Goal: Information Seeking & Learning: Understand process/instructions

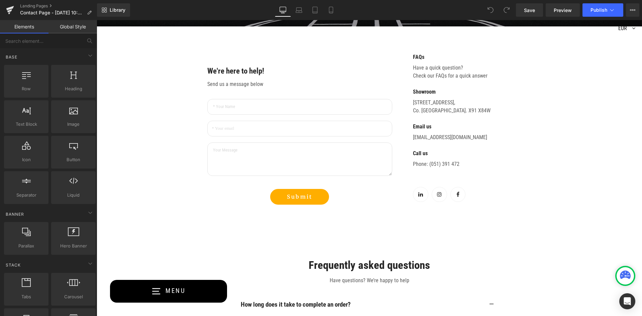
scroll to position [267, 0]
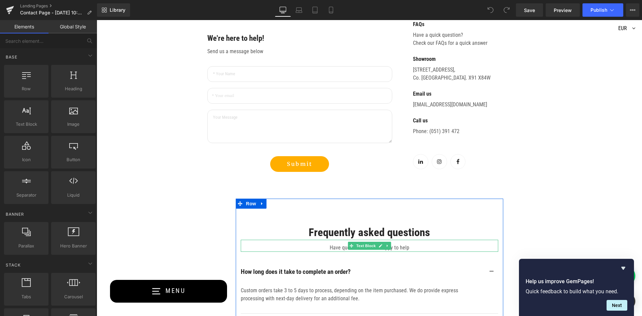
click at [394, 247] on p "Have questions? We’re happy to help" at bounding box center [369, 248] width 257 height 8
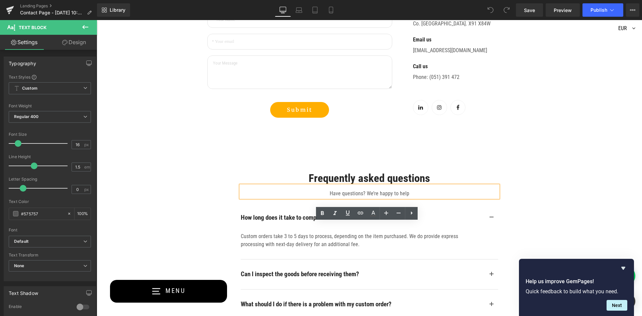
scroll to position [334, 0]
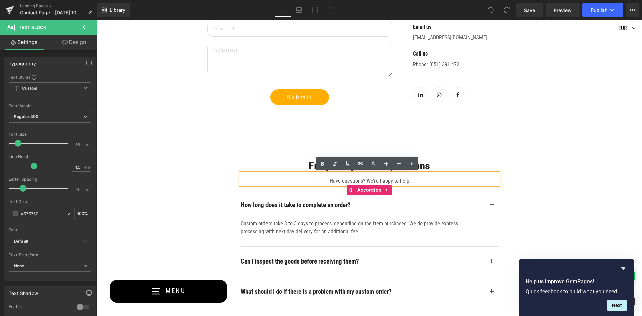
click at [343, 209] on div "How long does it take to complete an order? Heading" at bounding box center [369, 205] width 257 height 30
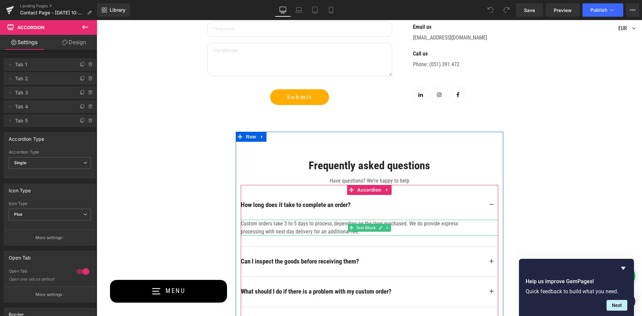
click at [276, 225] on p "Custom orders take 3 to 5 days to process, depending on the item purchased. We …" at bounding box center [353, 228] width 224 height 16
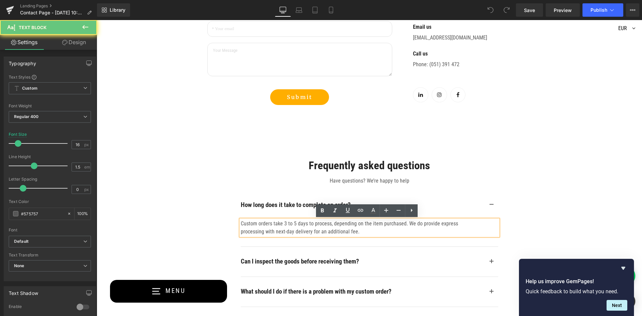
click at [270, 224] on p "Custom orders take 3 to 5 days to process, depending on the item purchased. We …" at bounding box center [353, 228] width 224 height 16
drag, startPoint x: 259, startPoint y: 224, endPoint x: 240, endPoint y: 224, distance: 19.1
click at [241, 224] on p "Custom orders take 3 to 5 days to process, depending on the item purchased. We …" at bounding box center [353, 228] width 224 height 16
click at [267, 175] on div "Have questions? We’re happy to help" at bounding box center [369, 179] width 257 height 12
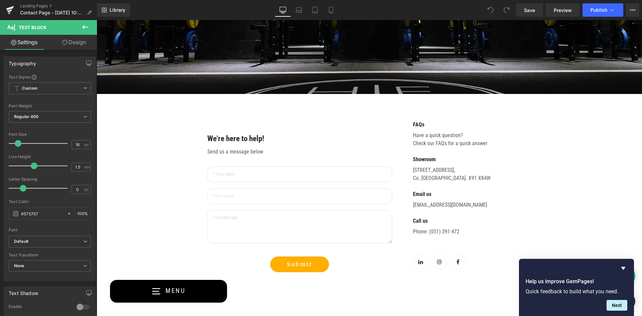
scroll to position [0, 0]
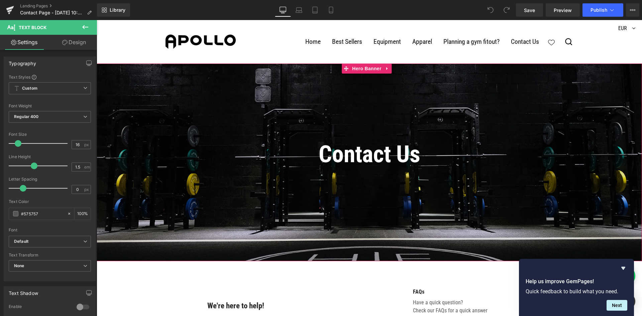
click at [377, 160] on h1 "Contact Us" at bounding box center [369, 154] width 187 height 30
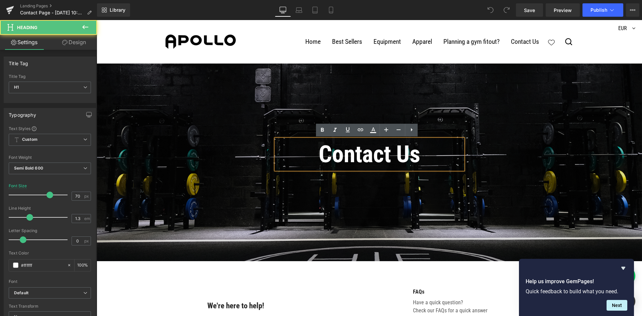
click at [430, 158] on h1 "Contact Us" at bounding box center [369, 154] width 187 height 30
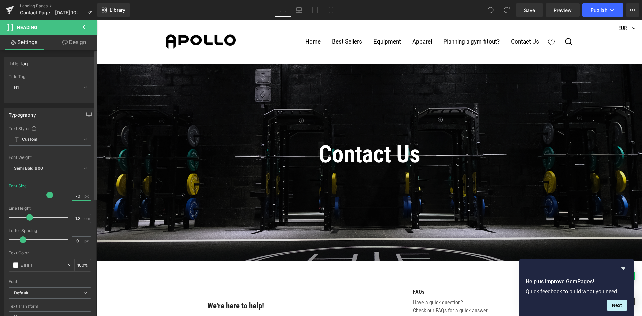
click at [77, 195] on input "70" at bounding box center [78, 196] width 12 height 8
type input "75"
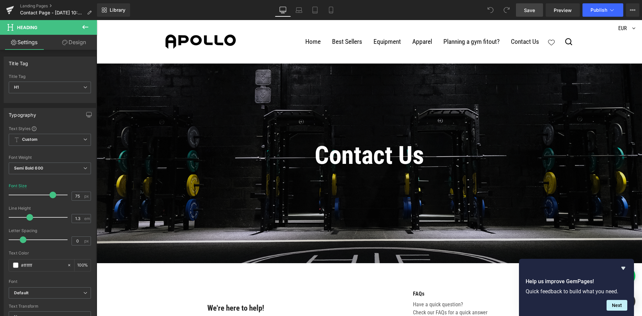
click at [527, 12] on span "Save" at bounding box center [529, 10] width 11 height 7
click at [624, 268] on icon "Hide survey" at bounding box center [623, 268] width 4 height 3
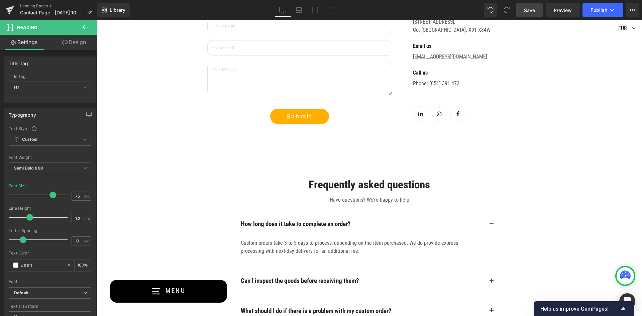
scroll to position [281, 0]
